Goal: Task Accomplishment & Management: Complete application form

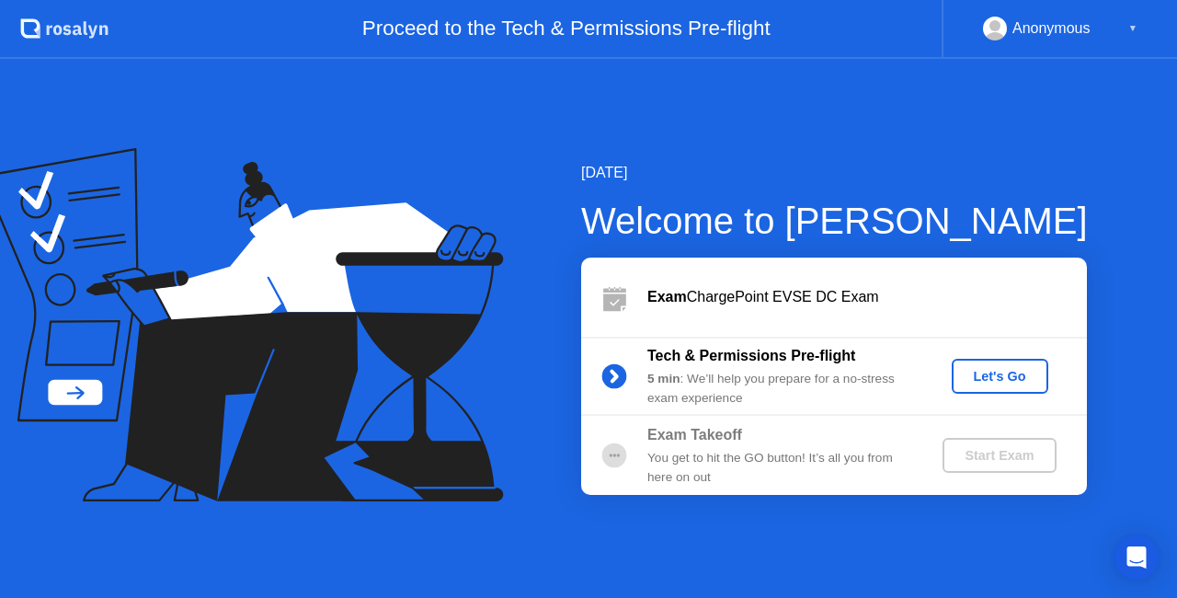
click at [977, 379] on div "Let's Go" at bounding box center [1000, 376] width 82 height 15
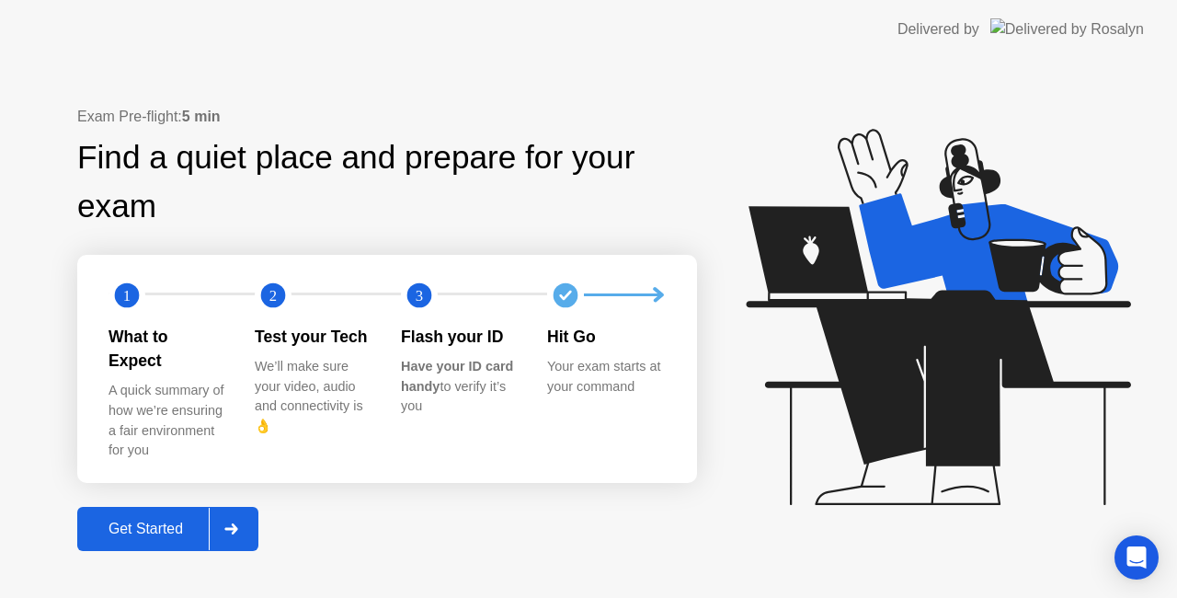
click at [184, 523] on div "Get Started" at bounding box center [146, 529] width 126 height 17
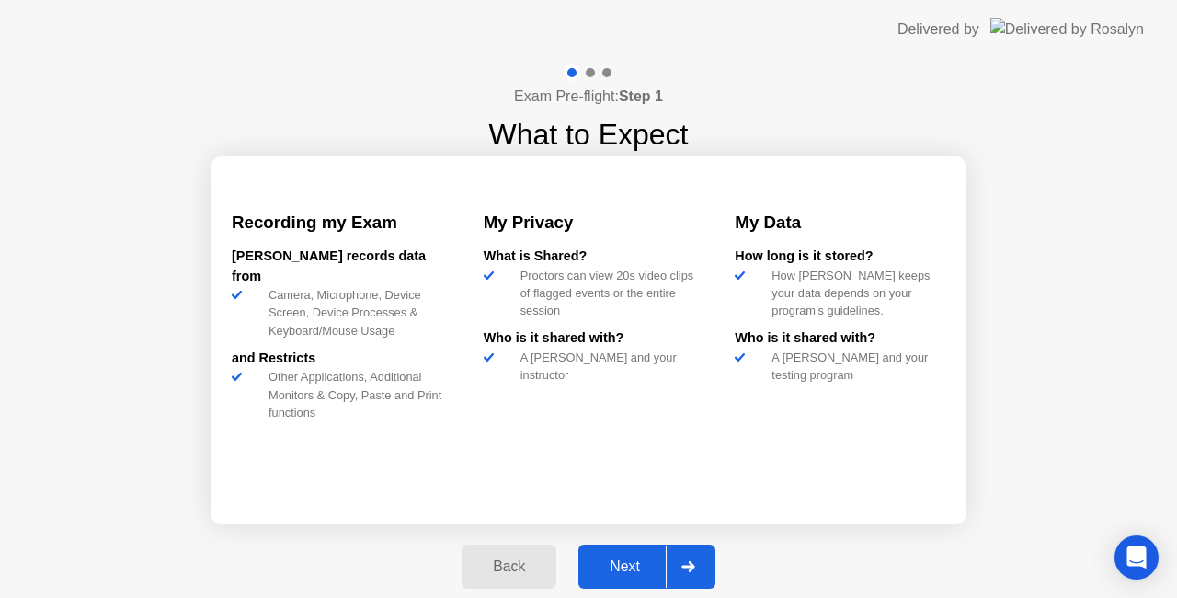
click at [626, 565] on div "Next" at bounding box center [625, 566] width 82 height 17
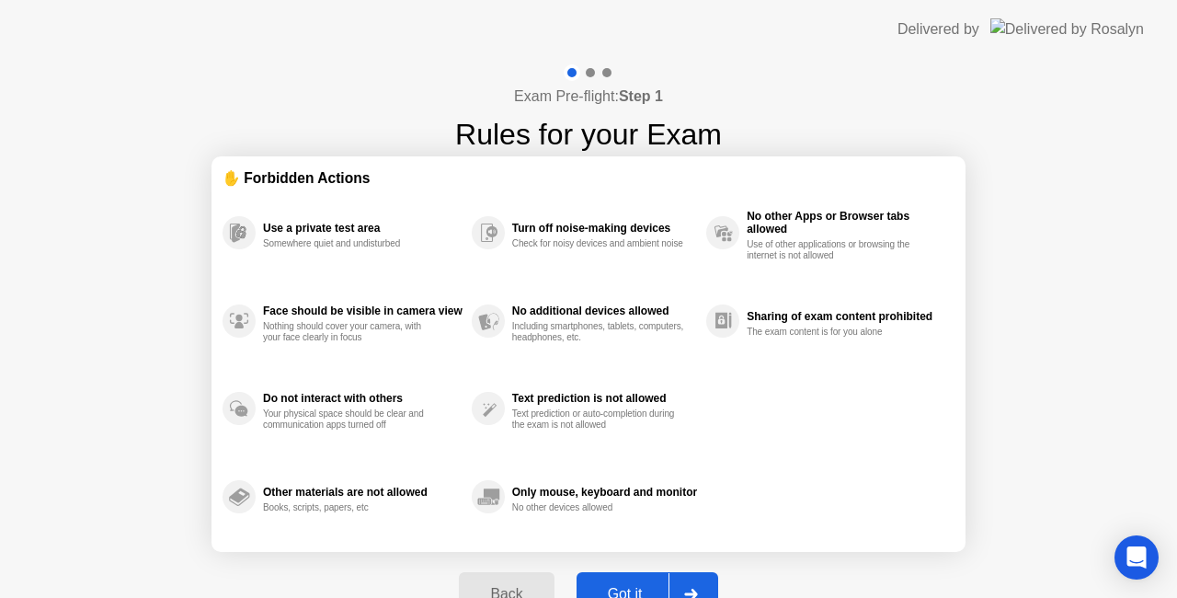
click at [628, 587] on div "Got it" at bounding box center [625, 594] width 86 height 17
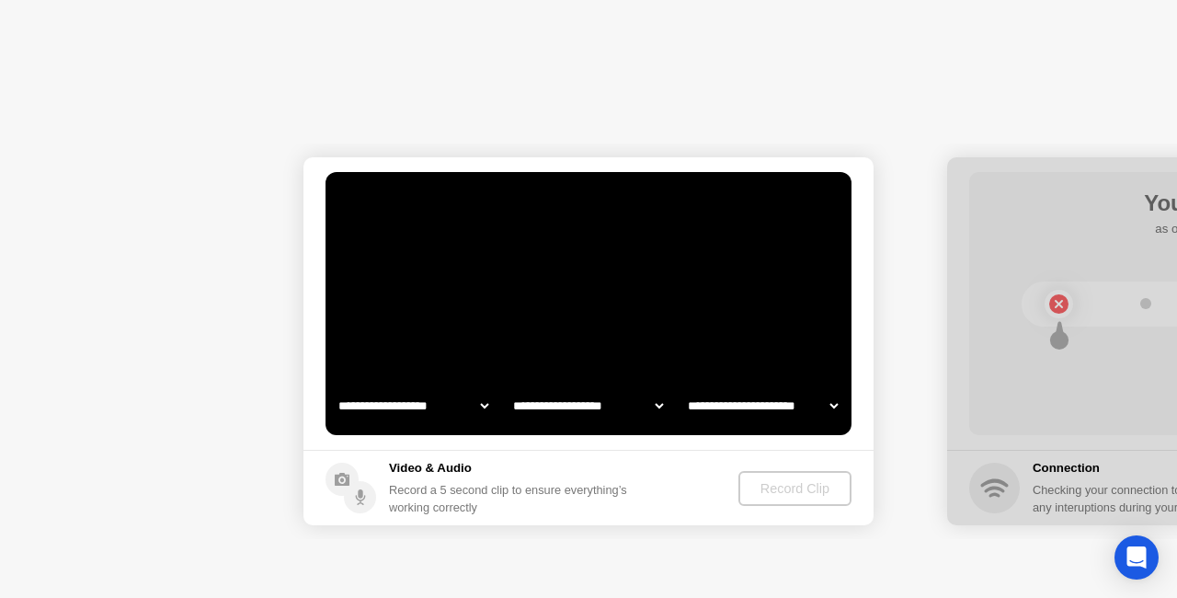
select select "**********"
select select "*******"
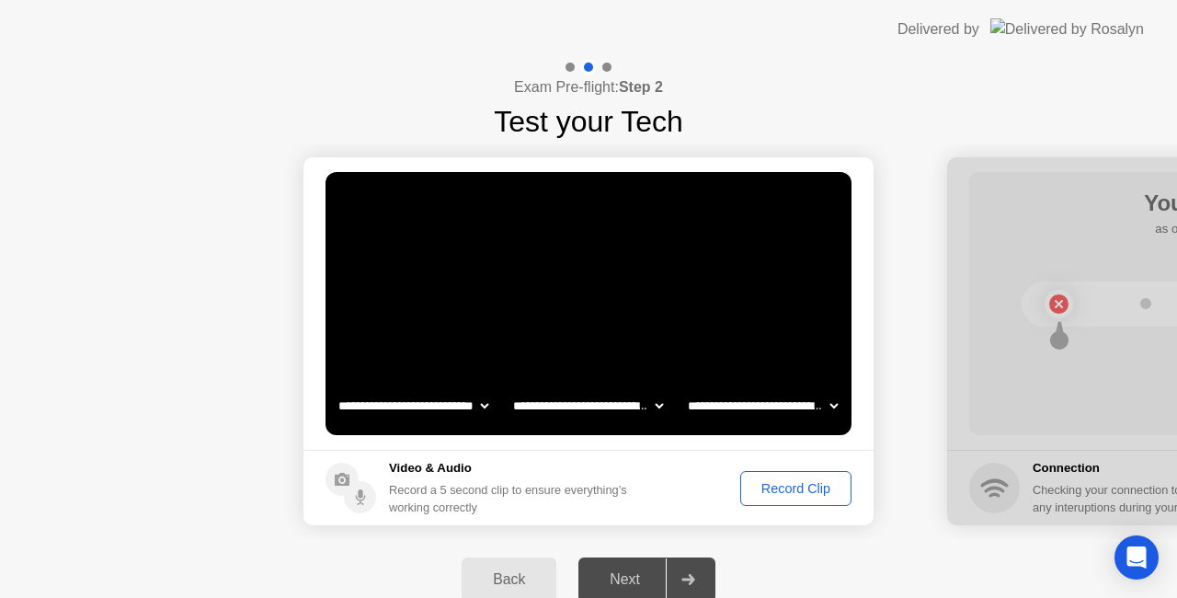
click at [796, 486] on div "Record Clip" at bounding box center [796, 488] width 98 height 15
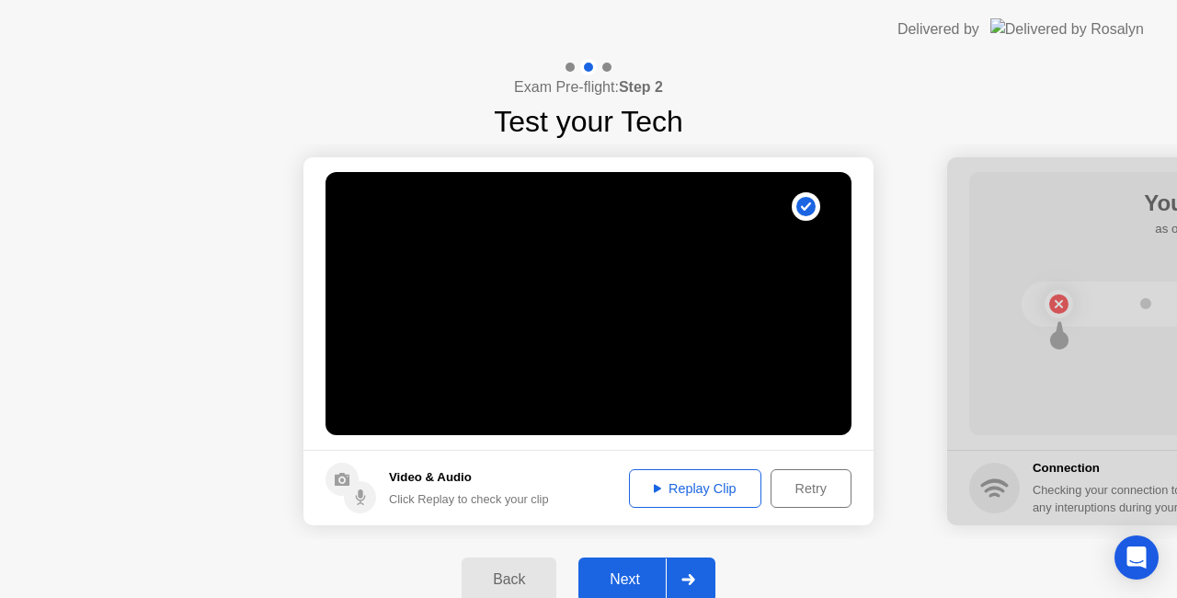
click at [729, 490] on div "Replay Clip" at bounding box center [696, 488] width 120 height 15
click at [636, 580] on div "Next" at bounding box center [625, 579] width 82 height 17
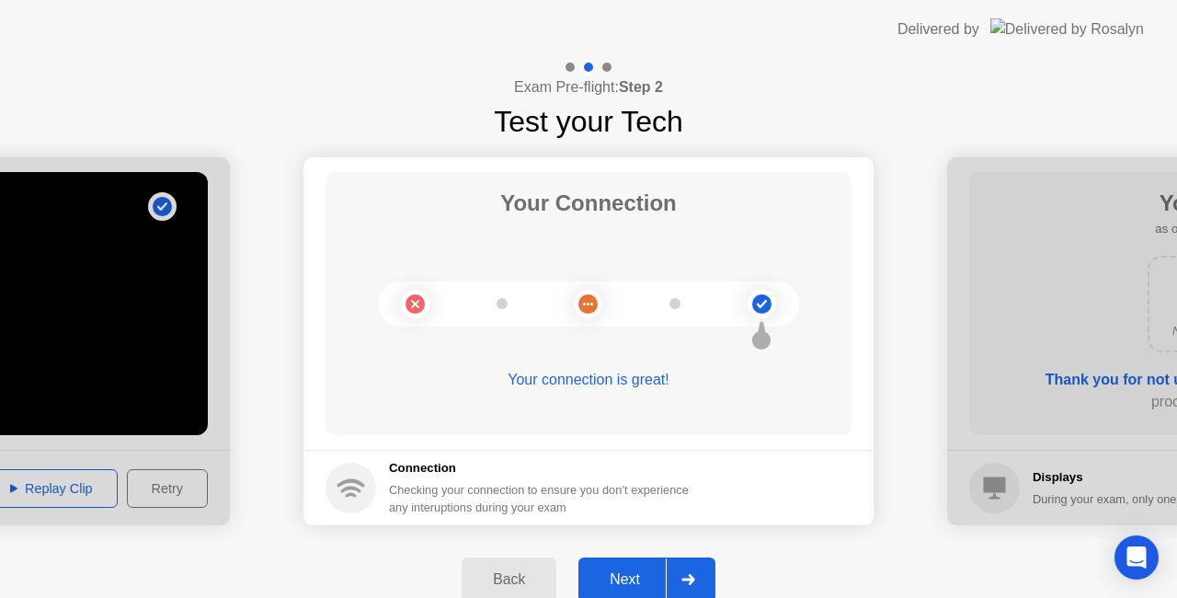
click at [638, 571] on div "Next" at bounding box center [625, 579] width 82 height 17
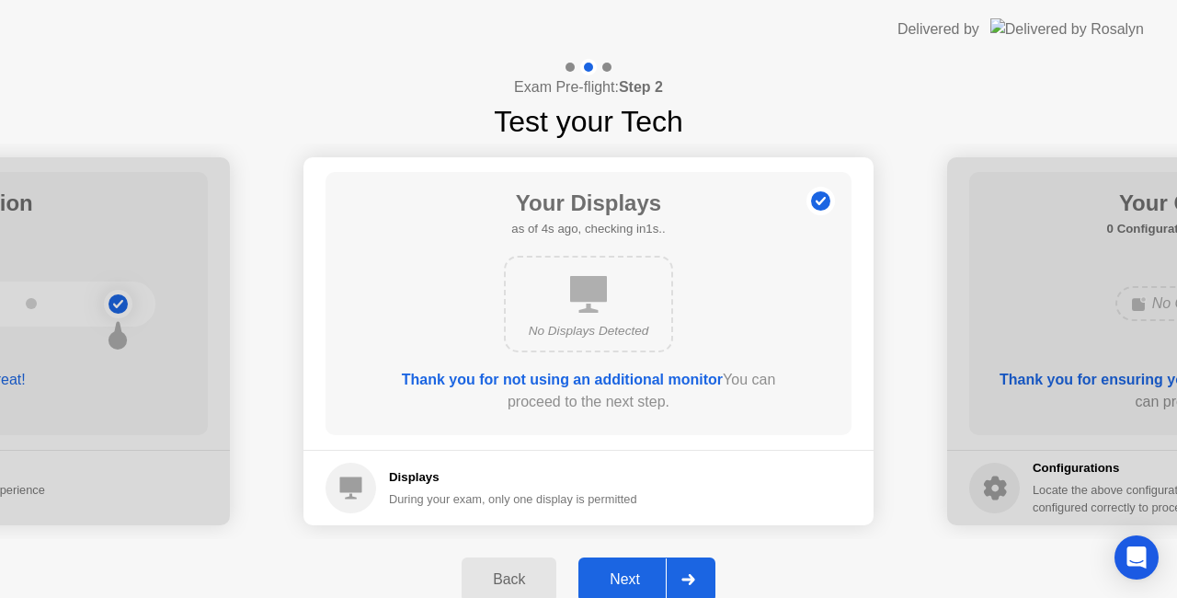
click at [621, 578] on div "Next" at bounding box center [625, 579] width 82 height 17
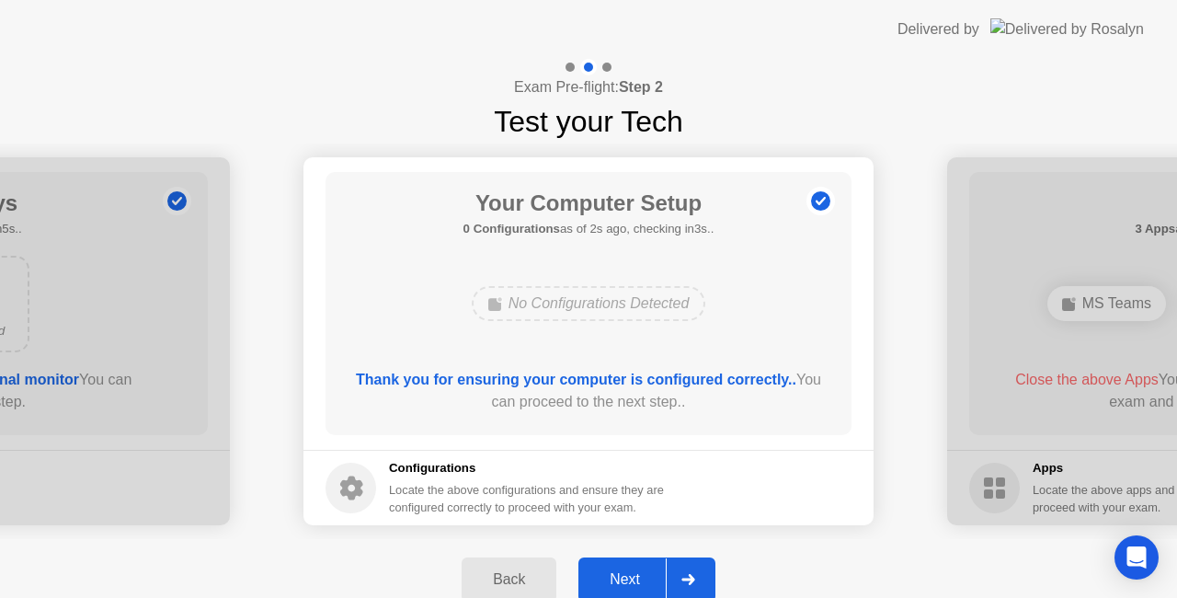
click at [625, 580] on div "Next" at bounding box center [625, 579] width 82 height 17
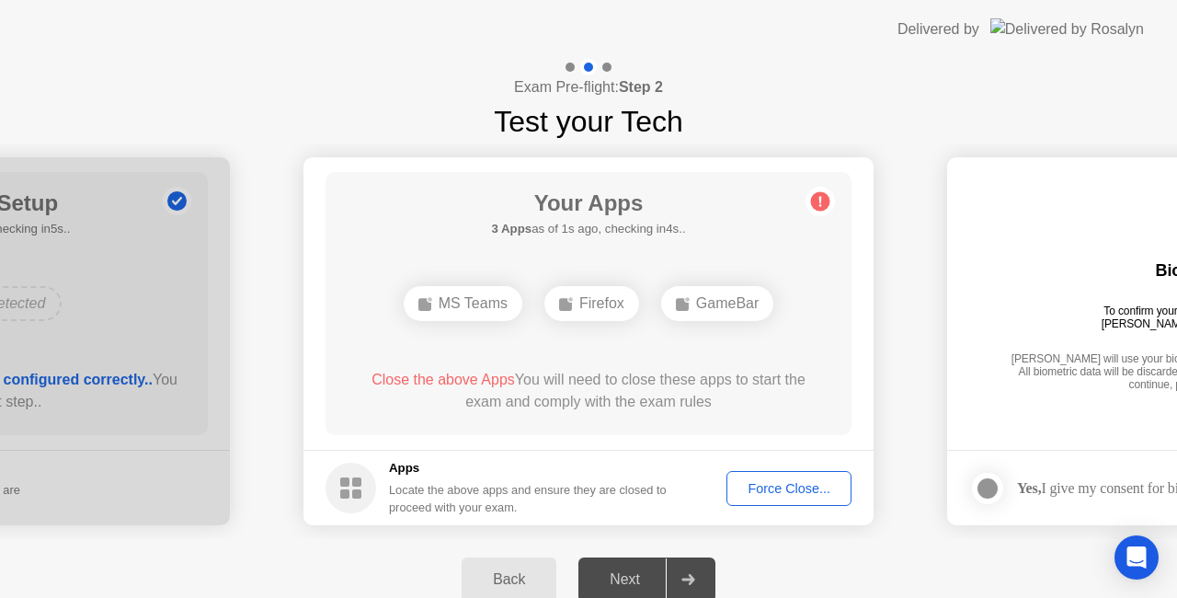
click at [773, 495] on div "Force Close..." at bounding box center [789, 488] width 112 height 15
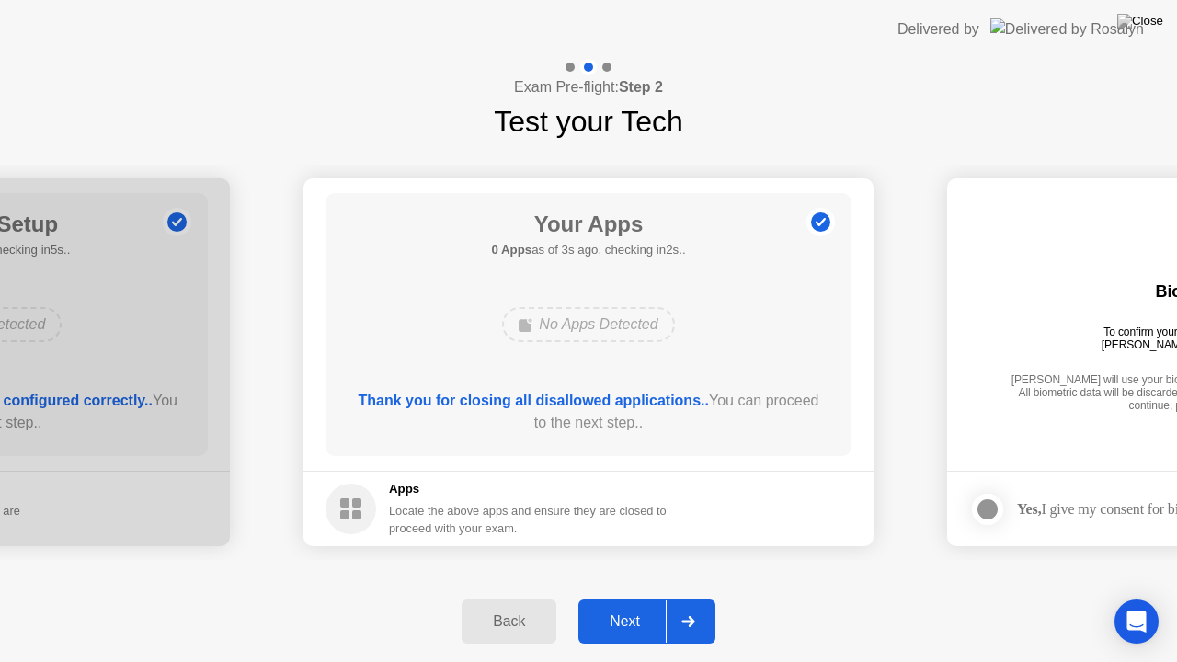
click at [633, 597] on div "Next" at bounding box center [625, 622] width 82 height 17
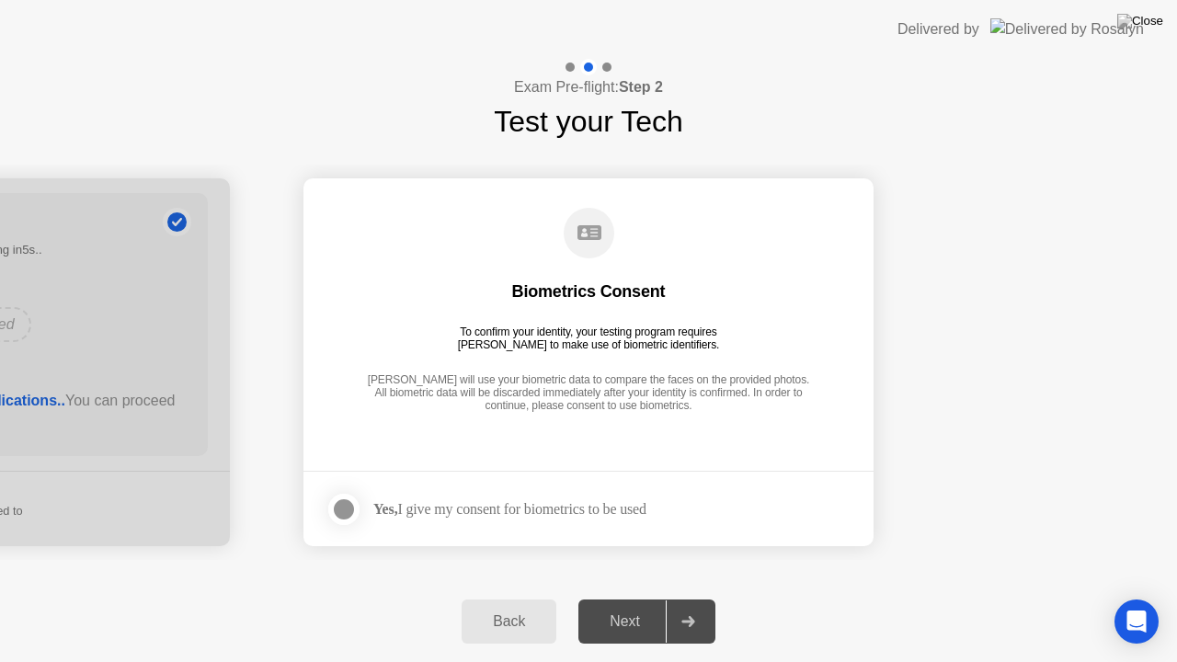
click at [629, 597] on div "Next" at bounding box center [625, 622] width 82 height 17
click at [699, 597] on div at bounding box center [688, 622] width 44 height 42
click at [348, 510] on div at bounding box center [344, 510] width 22 height 22
click at [697, 597] on div at bounding box center [688, 622] width 44 height 42
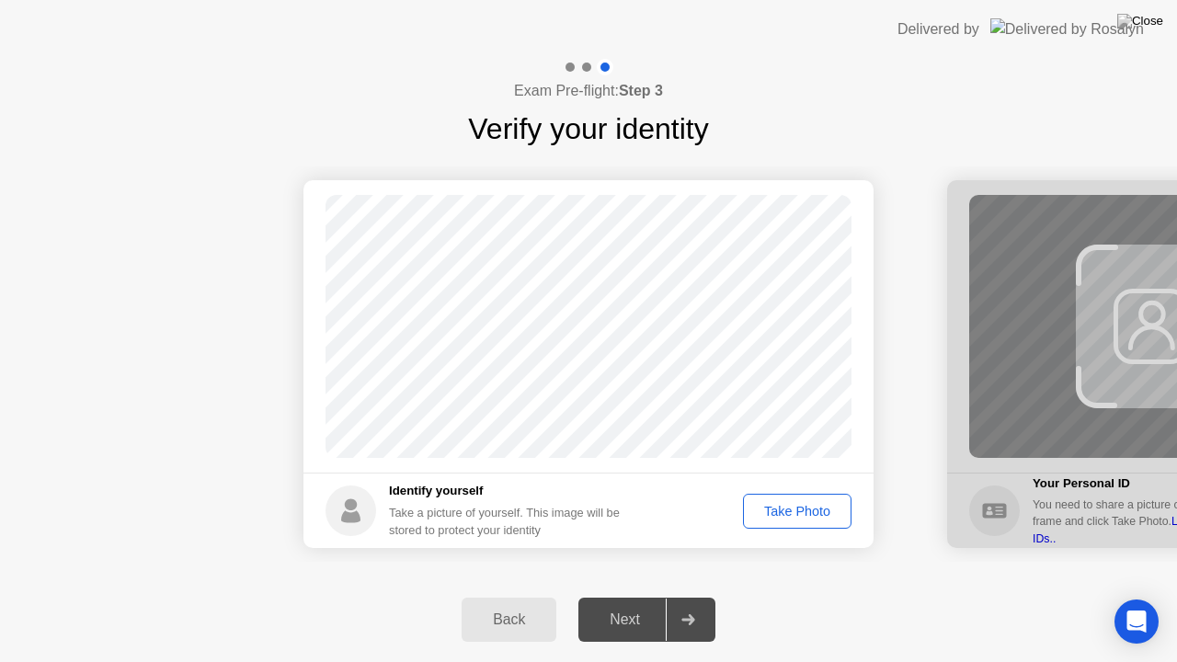
click at [767, 514] on div "Take Photo" at bounding box center [798, 511] width 96 height 15
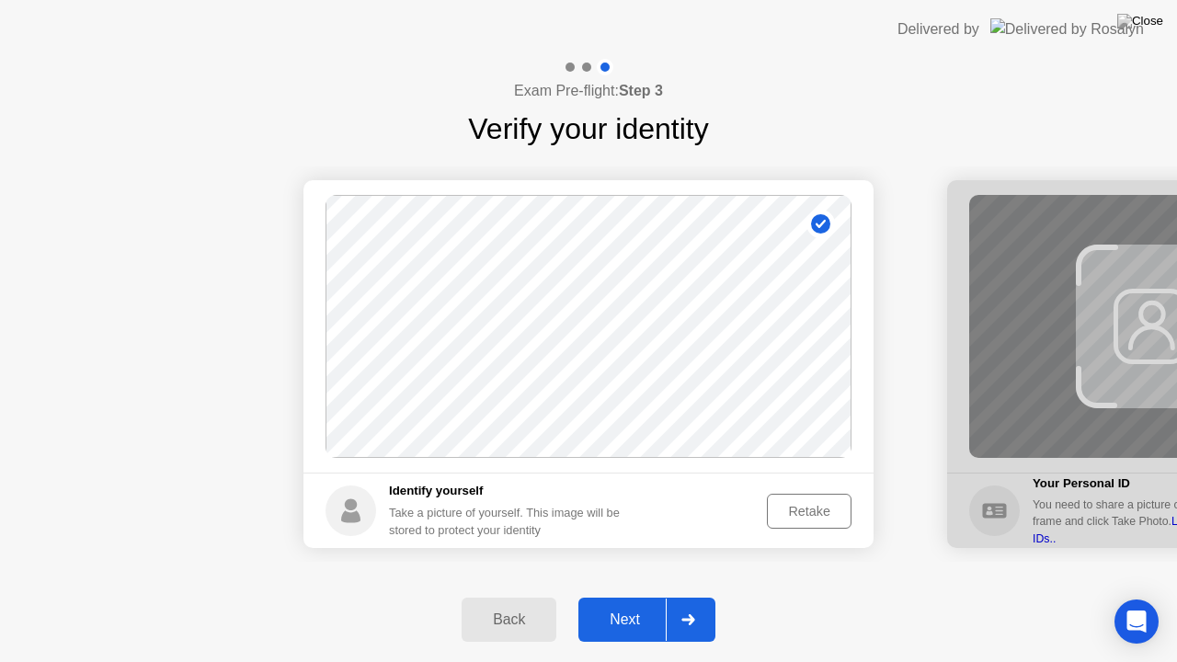
click at [689, 597] on icon at bounding box center [689, 619] width 14 height 11
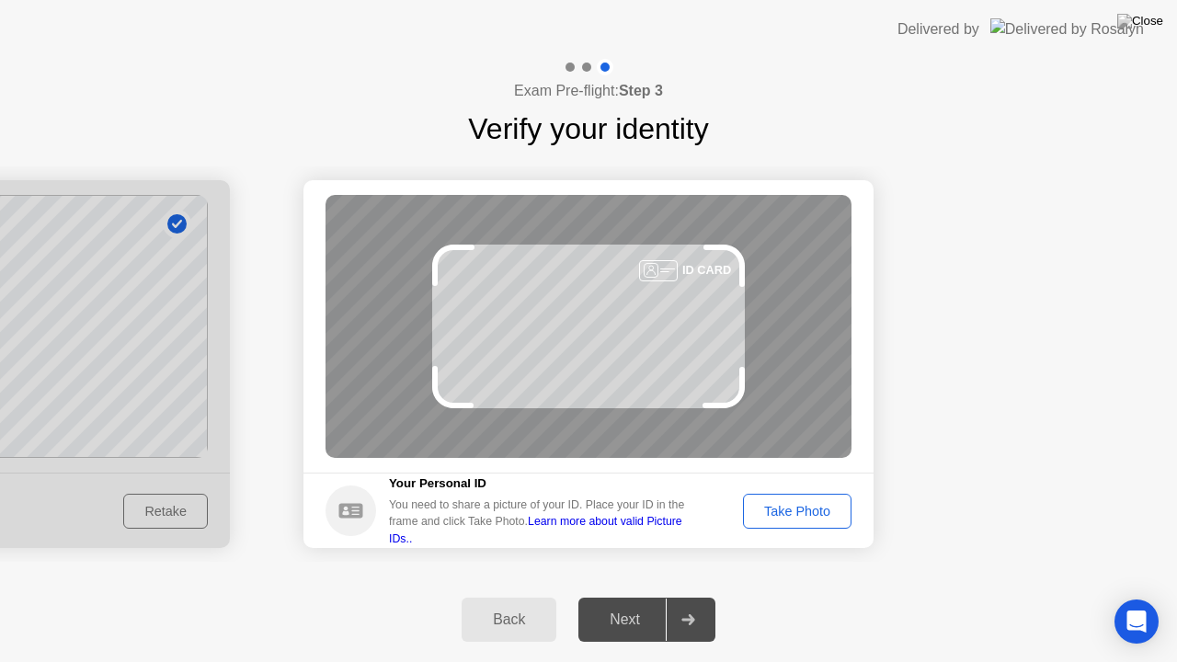
click at [771, 519] on div "Take Photo" at bounding box center [798, 511] width 96 height 15
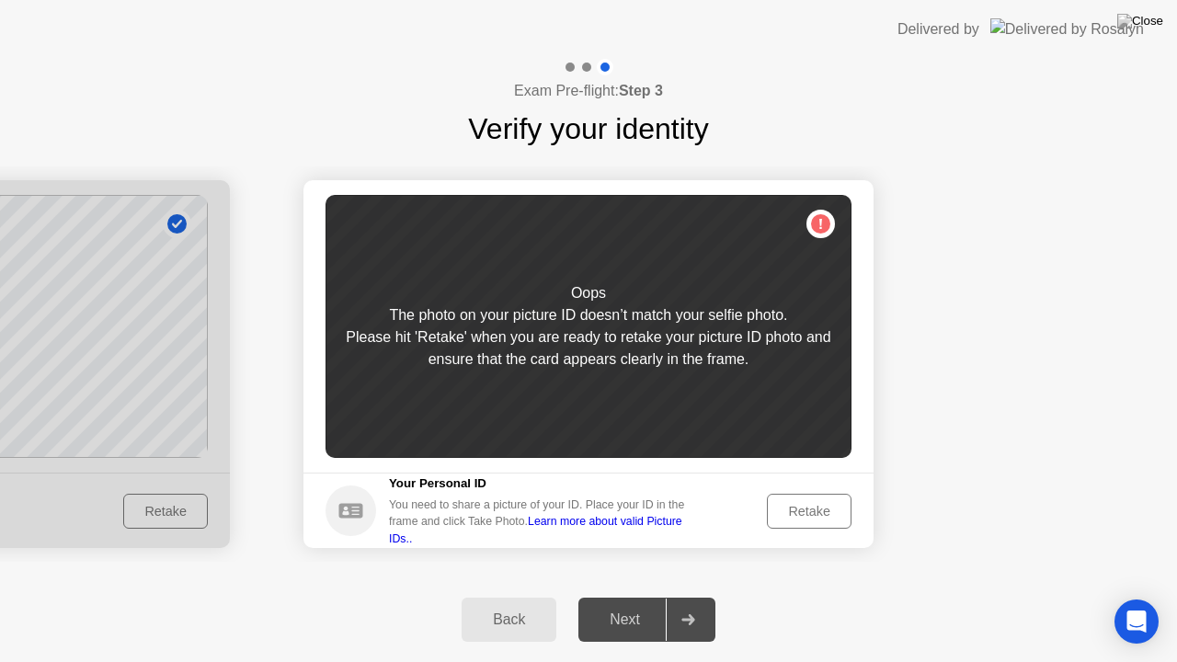
click at [802, 517] on div "Retake" at bounding box center [810, 511] width 72 height 15
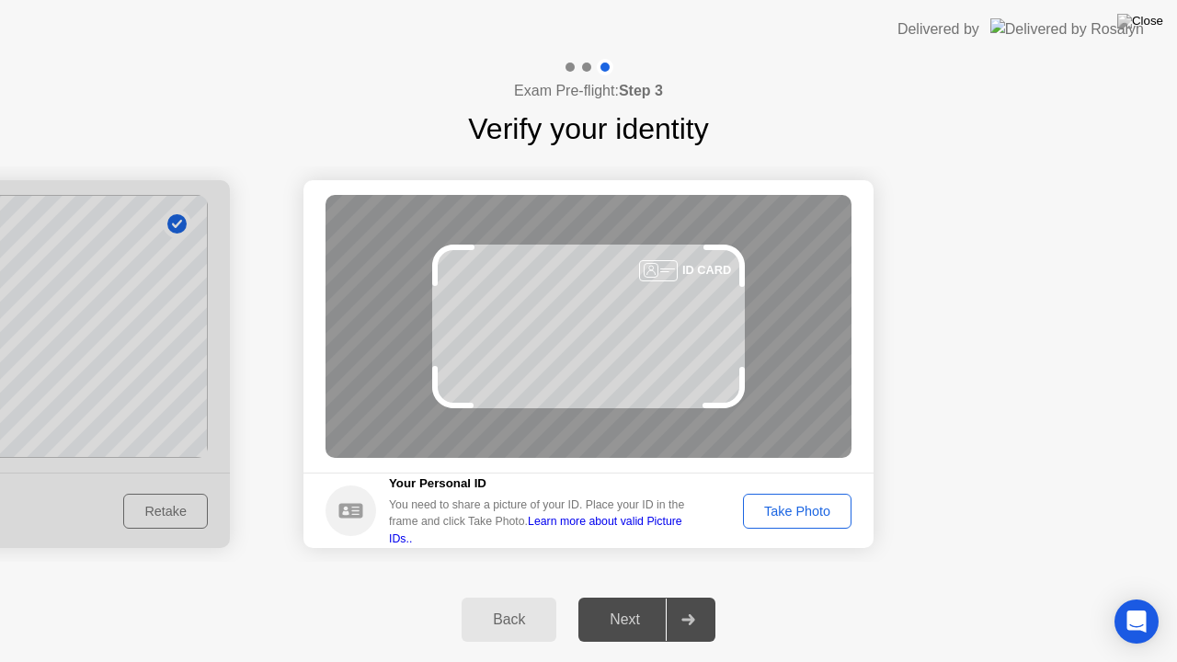
click at [802, 517] on div "Take Photo" at bounding box center [798, 511] width 96 height 15
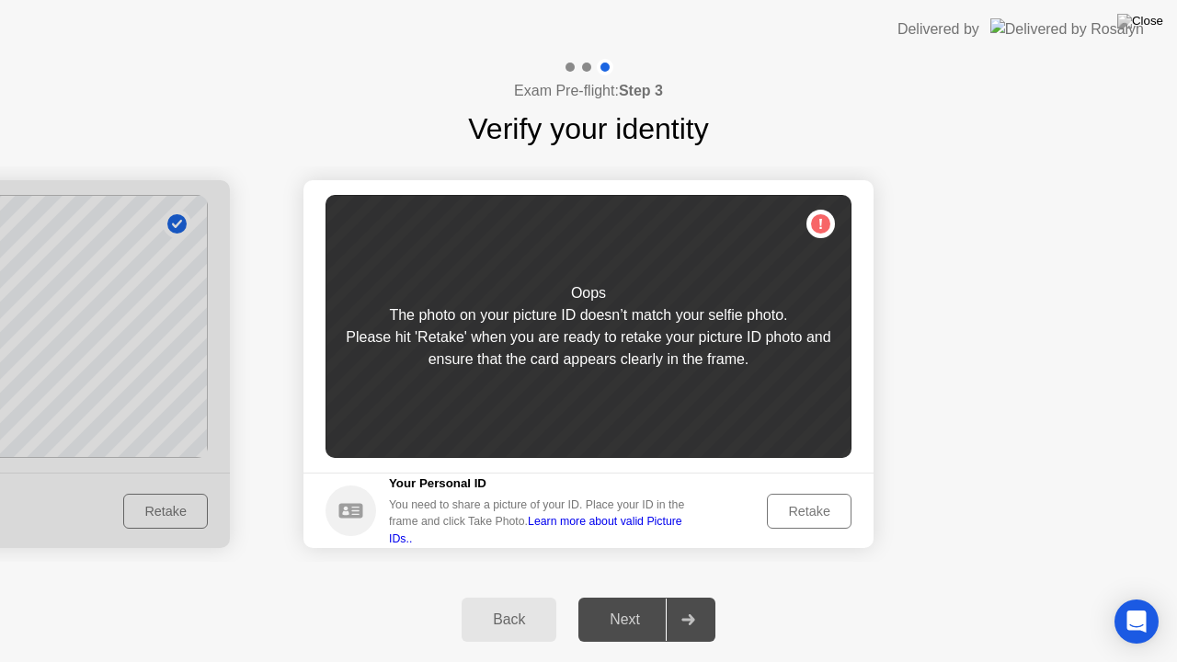
click at [802, 517] on div "Retake" at bounding box center [810, 511] width 72 height 15
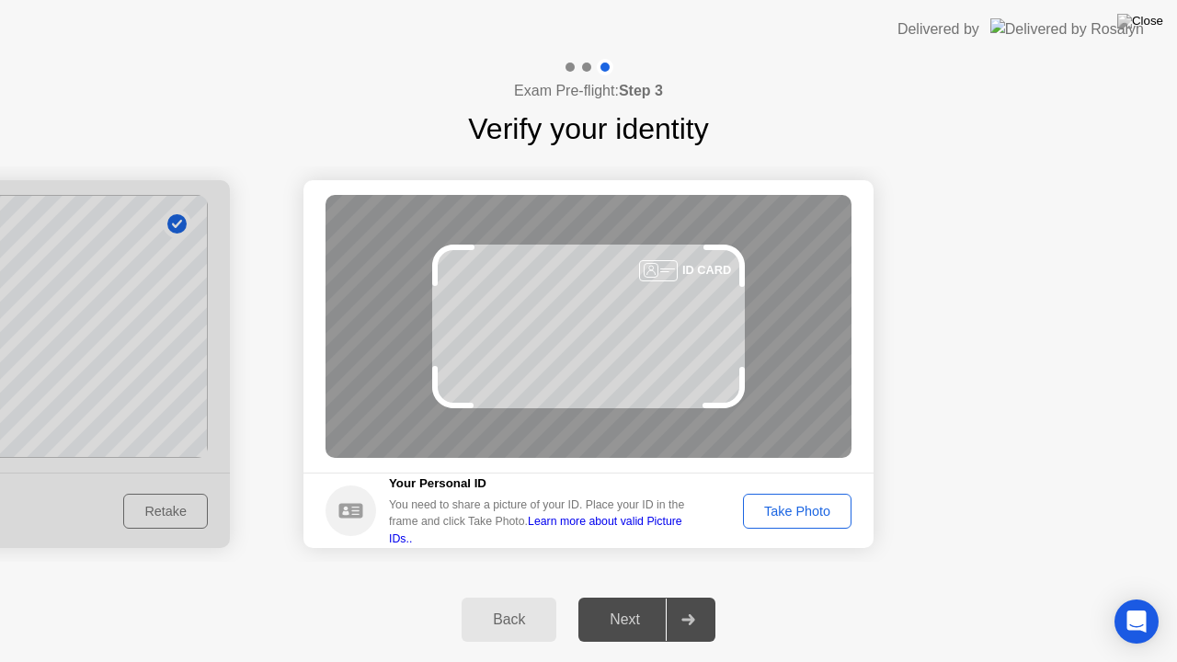
click at [802, 517] on div "Take Photo" at bounding box center [798, 511] width 96 height 15
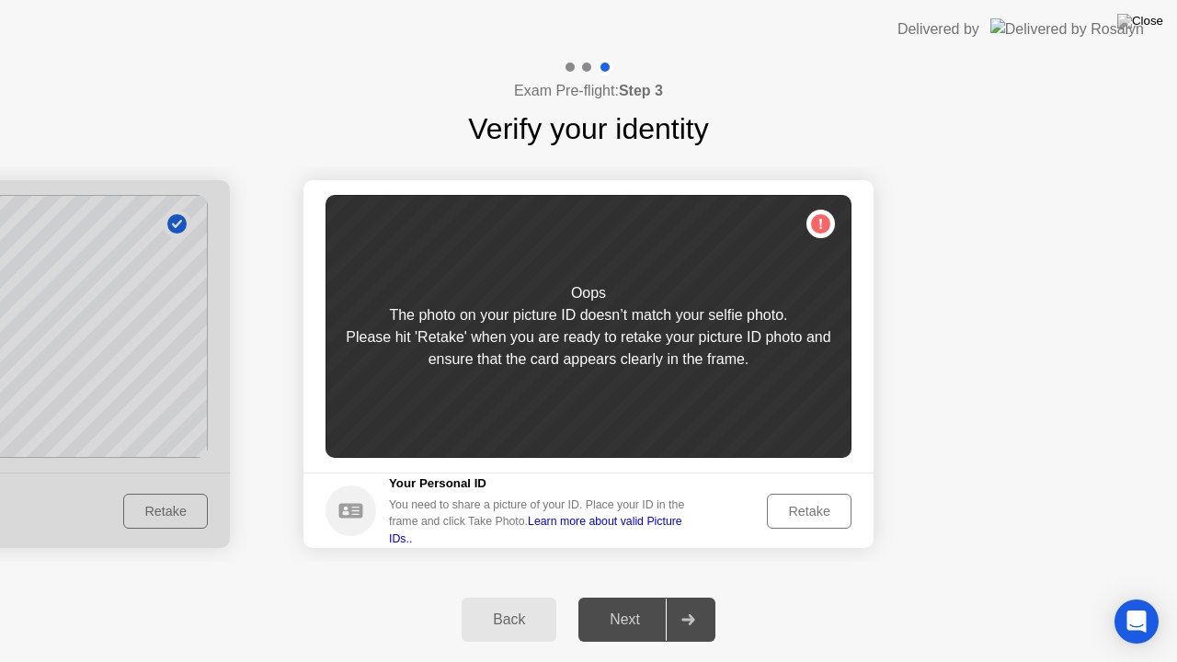
click at [802, 517] on div "Retake" at bounding box center [810, 511] width 72 height 15
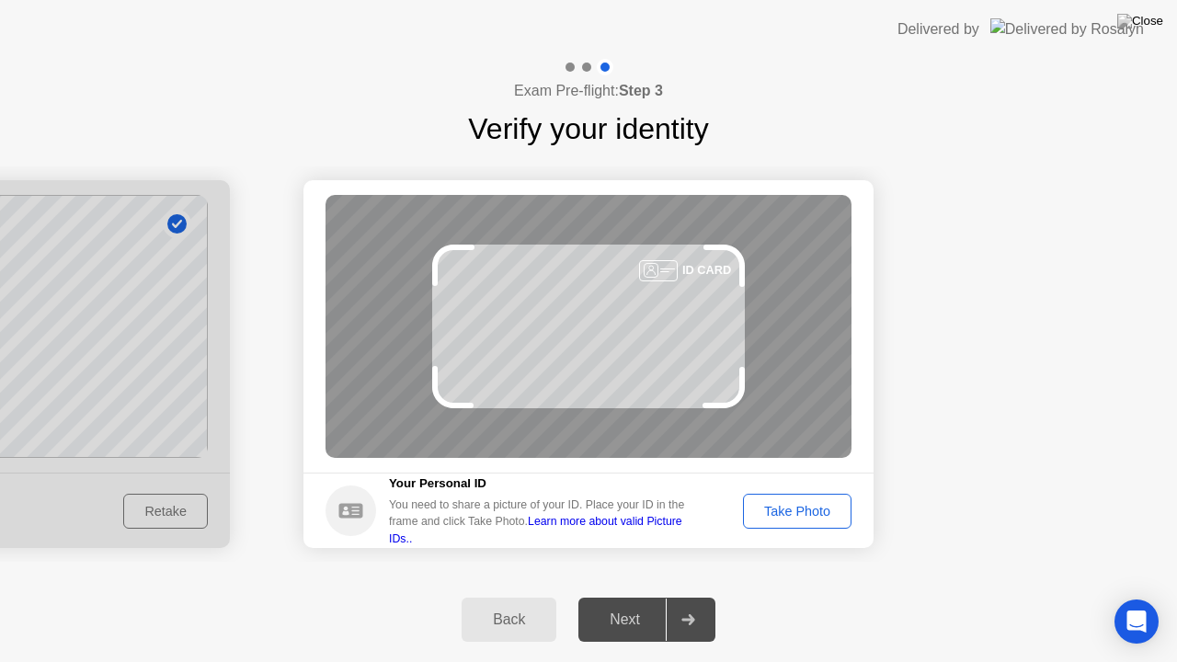
click at [802, 517] on div "Take Photo" at bounding box center [798, 511] width 96 height 15
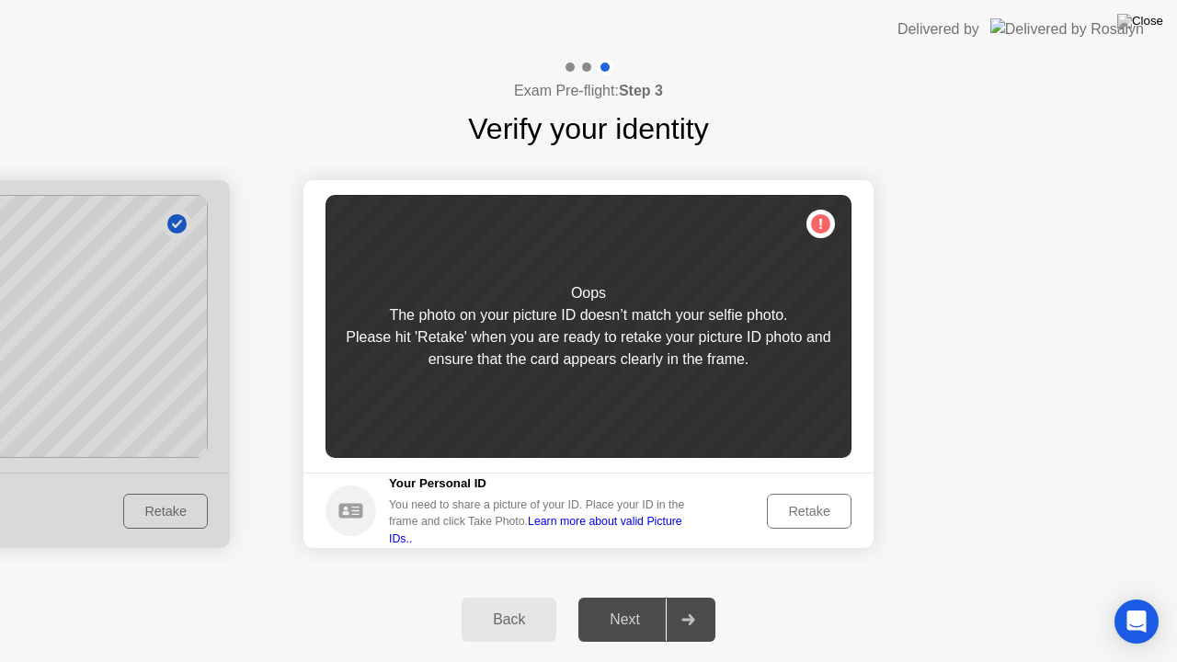
click at [802, 517] on div "Retake" at bounding box center [810, 511] width 72 height 15
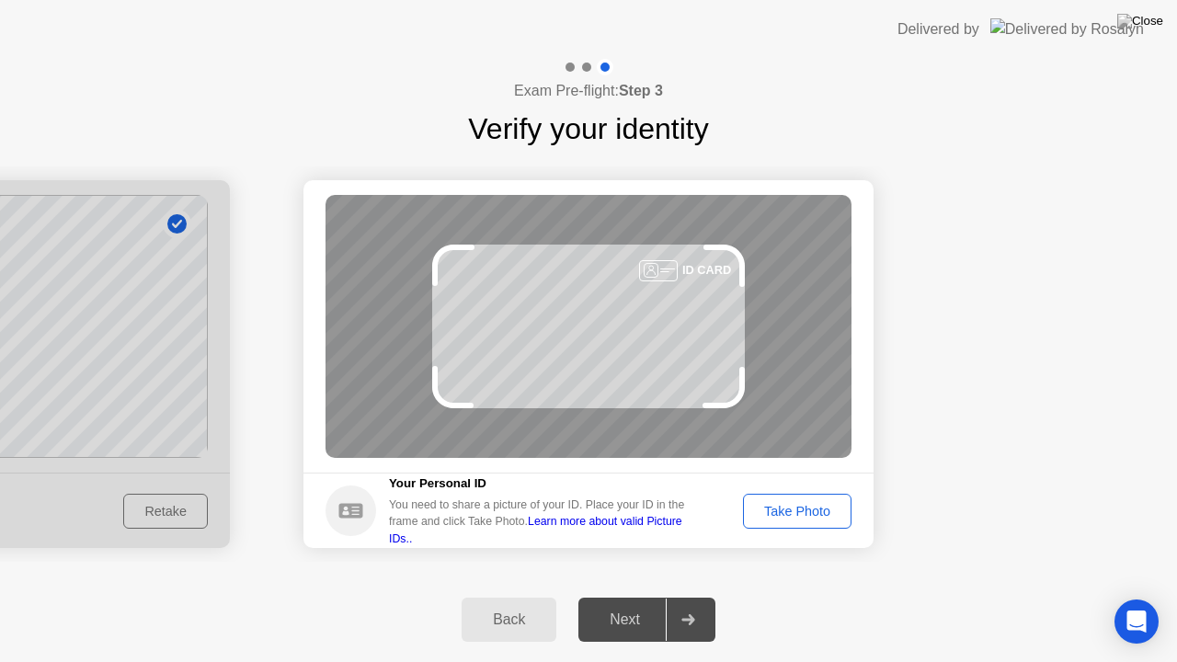
click at [802, 517] on div "Take Photo" at bounding box center [798, 511] width 96 height 15
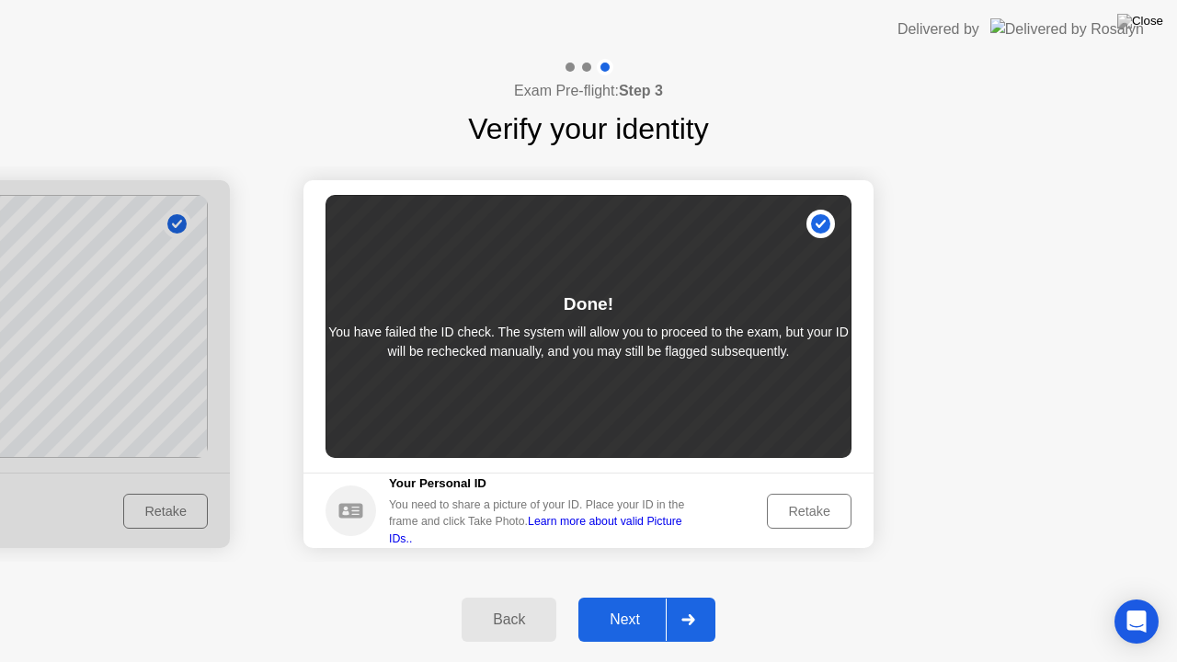
click at [704, 597] on div at bounding box center [688, 620] width 44 height 42
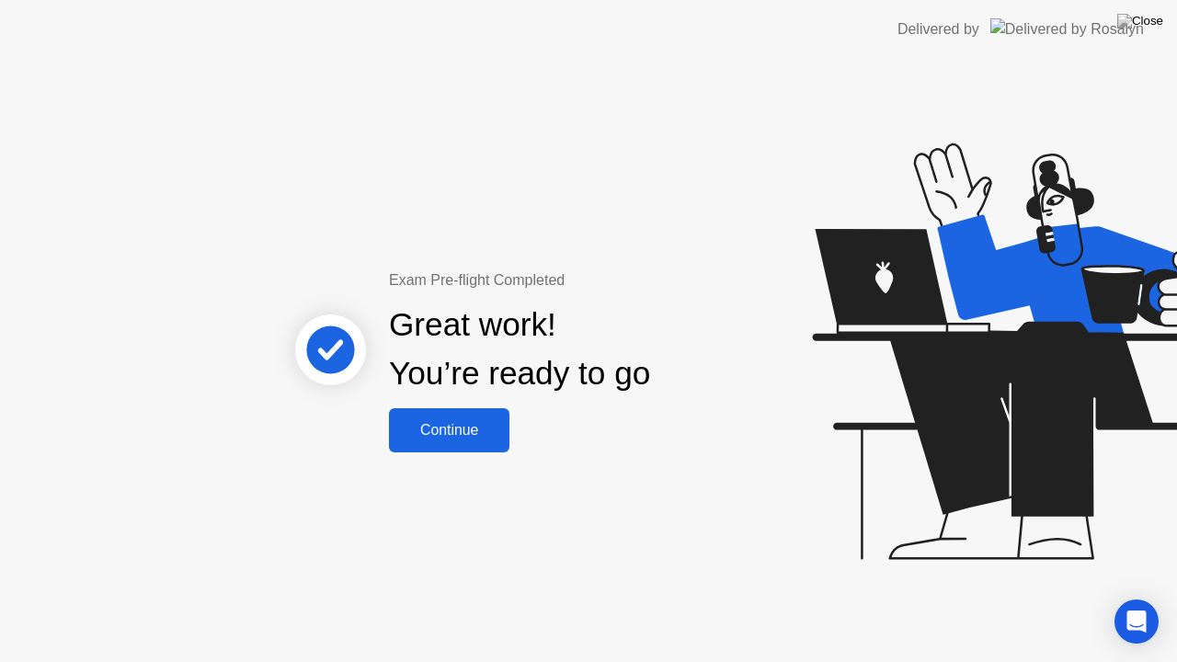
click at [488, 427] on div "Continue" at bounding box center [449, 430] width 109 height 17
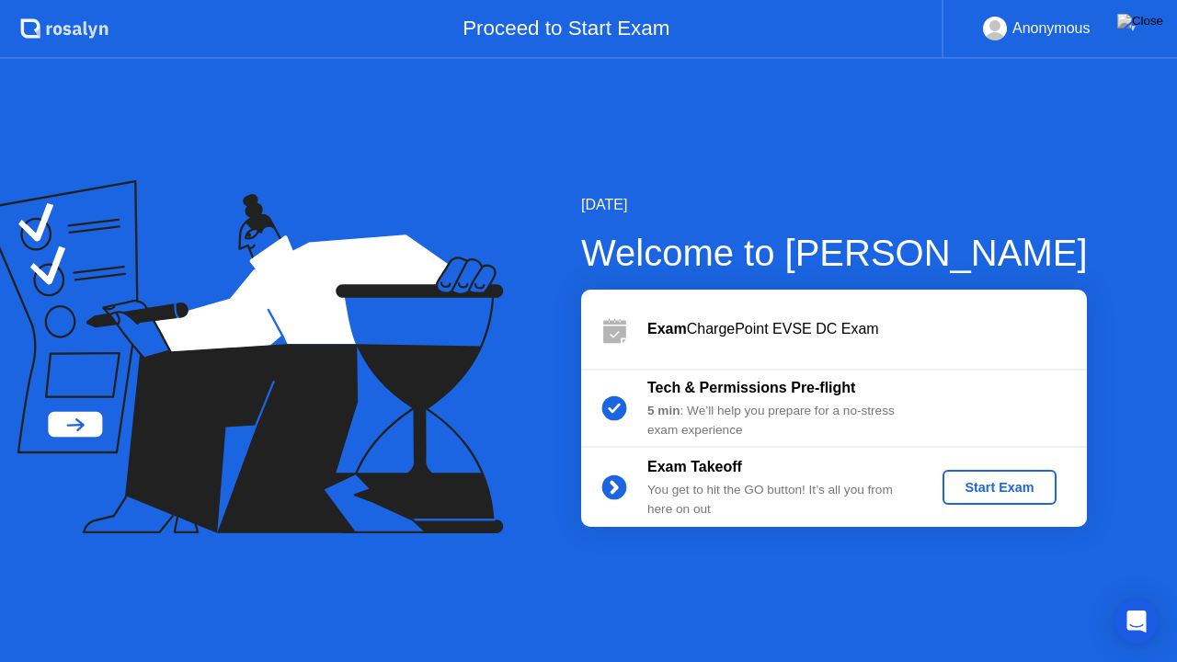
click at [982, 486] on div "Start Exam" at bounding box center [999, 487] width 98 height 15
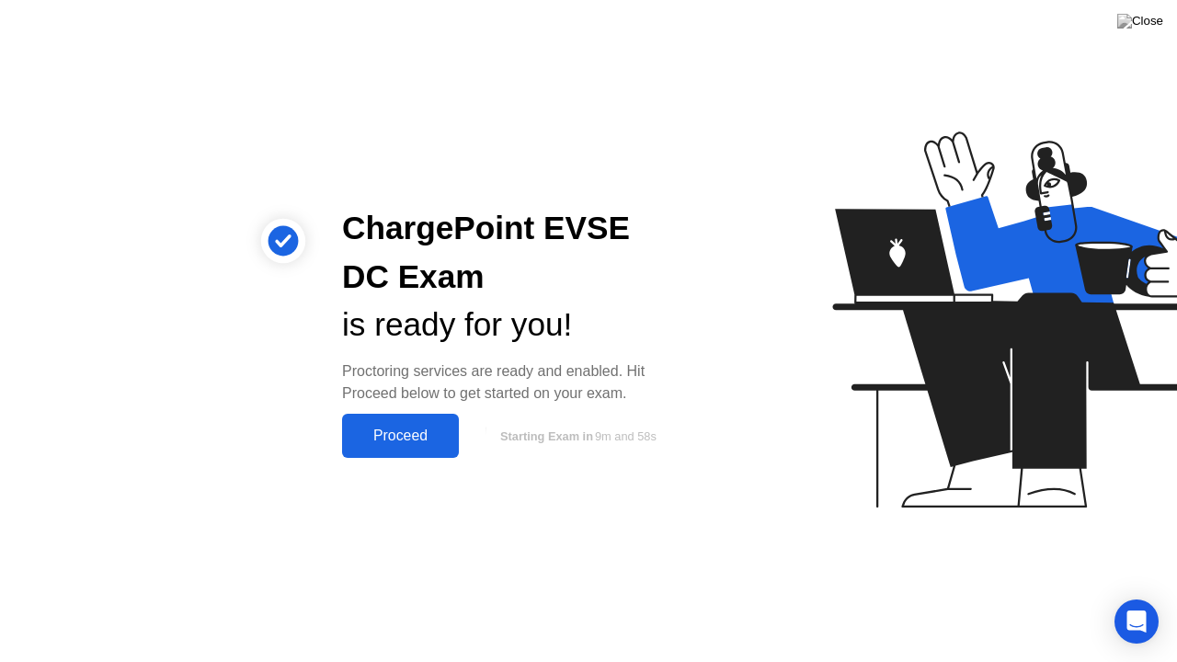
click at [410, 441] on div "Proceed" at bounding box center [401, 436] width 106 height 17
